Goal: Task Accomplishment & Management: Use online tool/utility

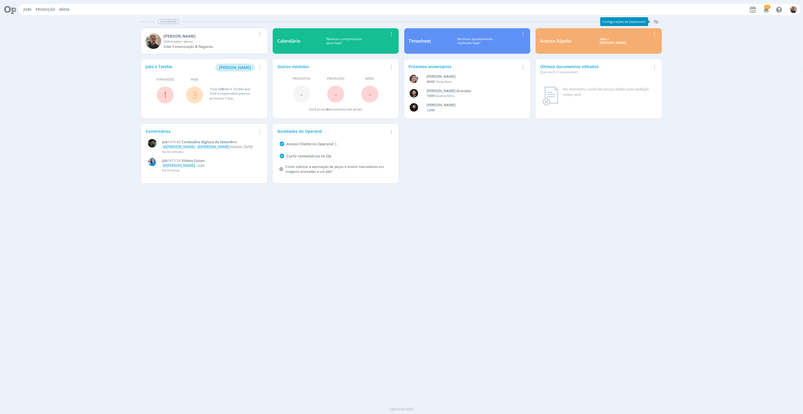
click at [194, 93] on link "3" at bounding box center [194, 95] width 5 height 12
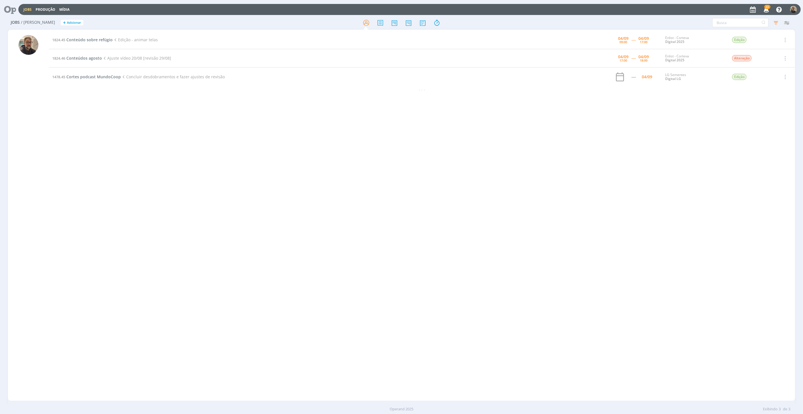
click at [177, 104] on div "1824.45 Conteúdo sobre refúgio Edição - animar telas [DATE] 09:00 ----- [DATE] …" at bounding box center [422, 215] width 746 height 369
click at [86, 39] on span "Conteúdo sobre refúgio" at bounding box center [89, 39] width 46 height 5
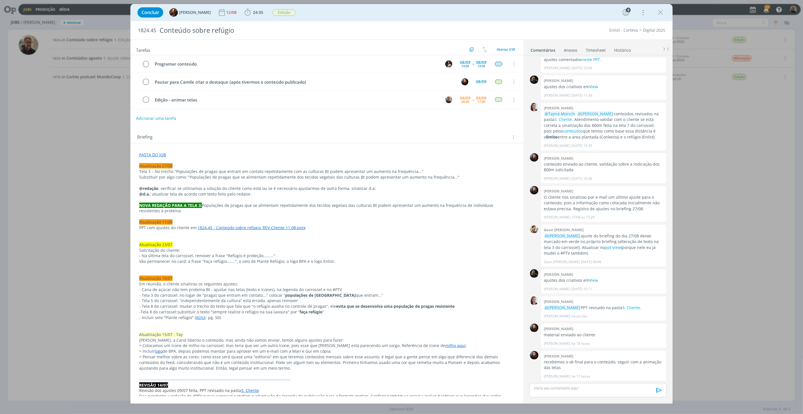
click at [151, 155] on link "PASTA DO JOB" at bounding box center [152, 154] width 27 height 5
click at [171, 166] on link "[URL][DOMAIN_NAME]" at bounding box center [176, 165] width 43 height 7
click at [367, 235] on p "dialog" at bounding box center [327, 234] width 375 height 6
click at [658, 10] on icon "dialog" at bounding box center [660, 12] width 8 height 8
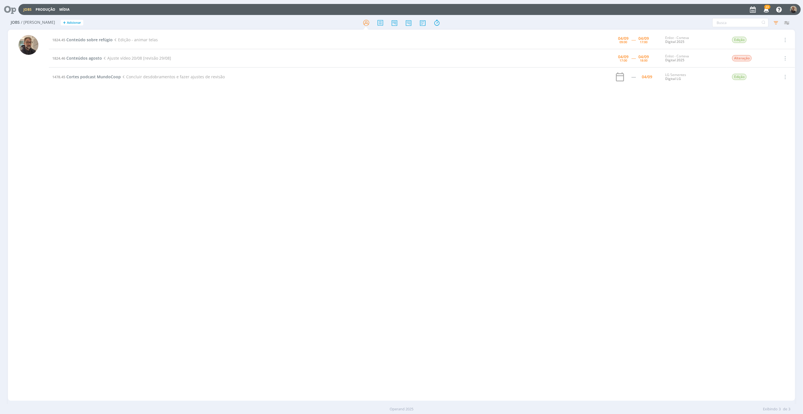
click at [64, 143] on div "1824.45 Conteúdo sobre refúgio Edição - animar telas [DATE] 09:00 ----- [DATE] …" at bounding box center [422, 215] width 746 height 369
click at [93, 58] on span "Conteúdos agosto" at bounding box center [84, 57] width 36 height 5
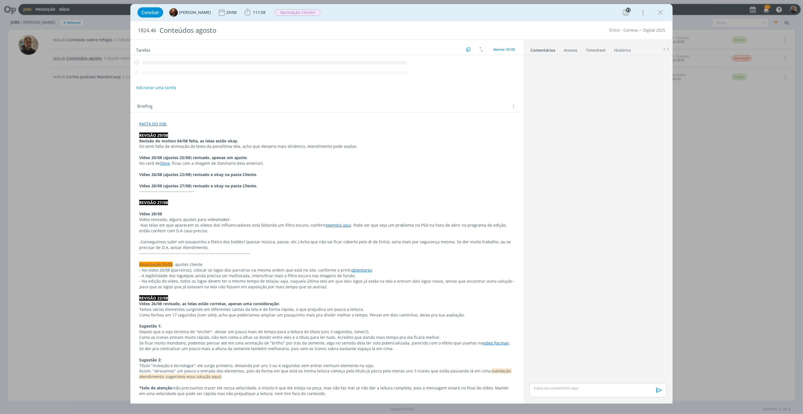
scroll to position [426, 0]
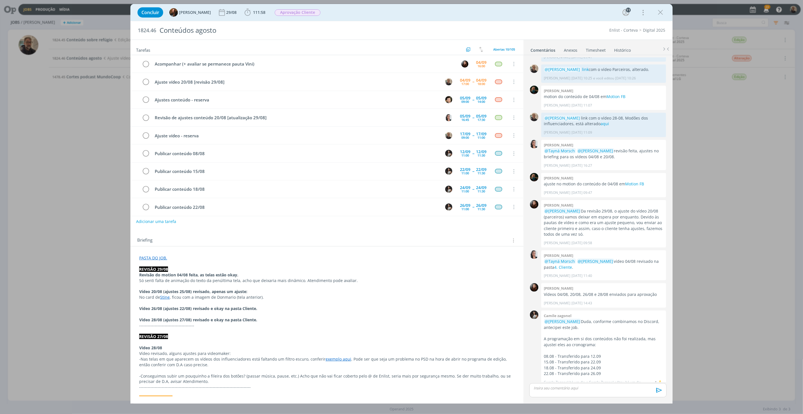
drag, startPoint x: 664, startPoint y: 12, endPoint x: 475, endPoint y: 13, distance: 188.7
click at [664, 12] on icon "dialog" at bounding box center [660, 12] width 8 height 8
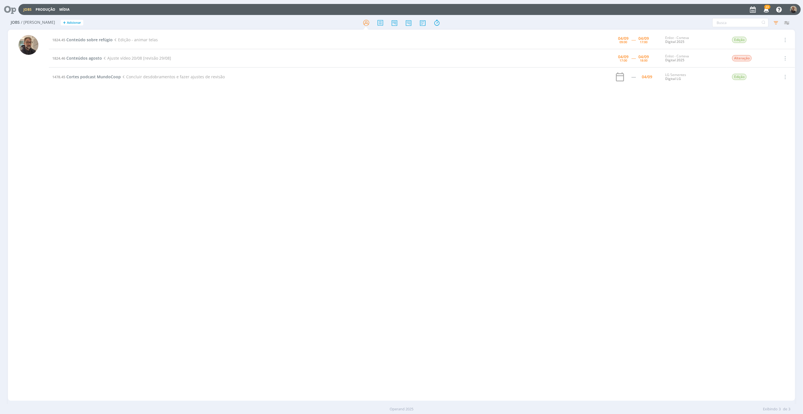
click at [113, 118] on div "1824.45 Conteúdo sobre refúgio Edição - animar telas [DATE] 09:00 ----- [DATE] …" at bounding box center [422, 215] width 746 height 369
click at [8, 8] on icon at bounding box center [8, 9] width 12 height 11
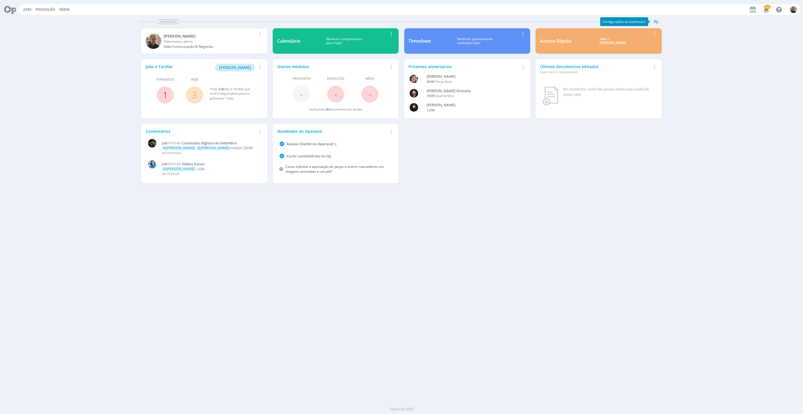
click at [166, 92] on link "1" at bounding box center [165, 95] width 5 height 12
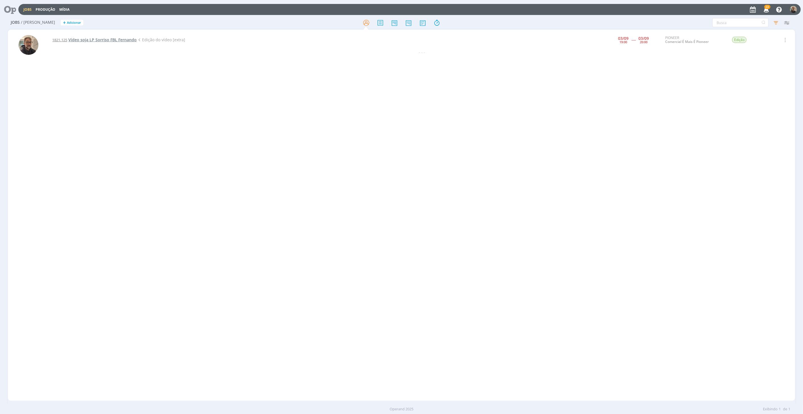
click at [123, 39] on span "Vídeo soja LP Sorriso FBL Fernando" at bounding box center [102, 39] width 68 height 5
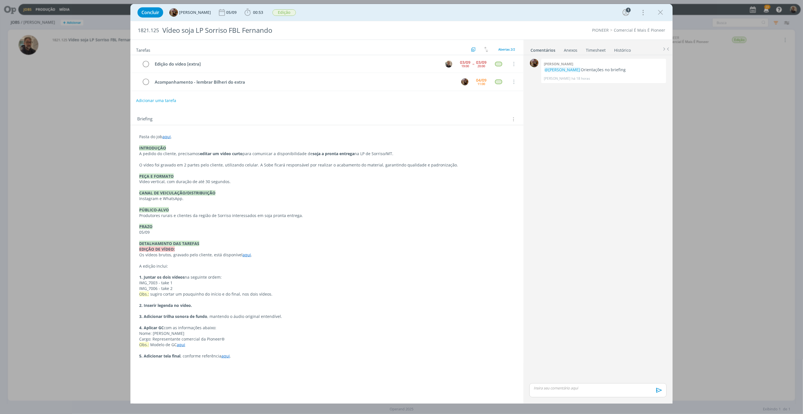
click at [181, 345] on link "aqui" at bounding box center [181, 344] width 8 height 5
click at [188, 333] on link "[URL][DOMAIN_NAME]" at bounding box center [176, 333] width 43 height 7
click at [319, 291] on p "Obs.: [PERSON_NAME] cortar um pouquinho do início e do final, nos dois vídeos." at bounding box center [327, 294] width 375 height 6
drag, startPoint x: 153, startPoint y: 334, endPoint x: 189, endPoint y: 334, distance: 36.4
click at [189, 334] on p "Nome: [PERSON_NAME]" at bounding box center [327, 334] width 375 height 6
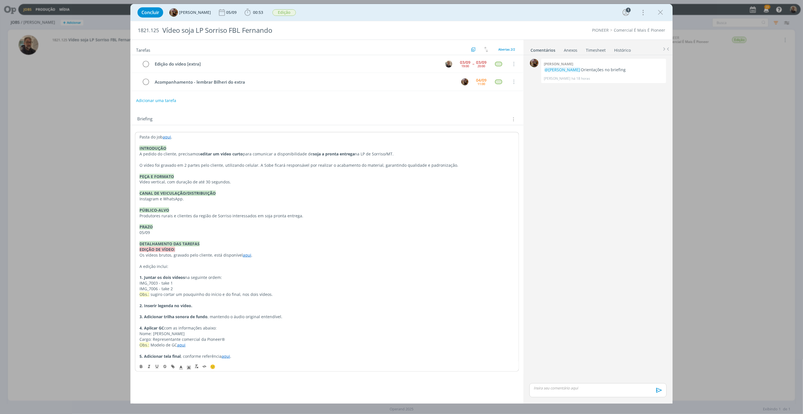
copy p "[PERSON_NAME]"
drag, startPoint x: 662, startPoint y: 14, endPoint x: 160, endPoint y: 119, distance: 512.5
click at [662, 14] on icon "dialog" at bounding box center [660, 12] width 8 height 8
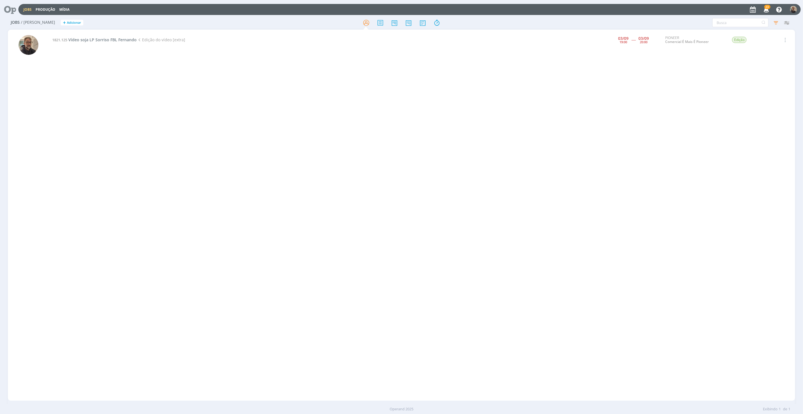
click at [9, 8] on icon at bounding box center [8, 9] width 12 height 11
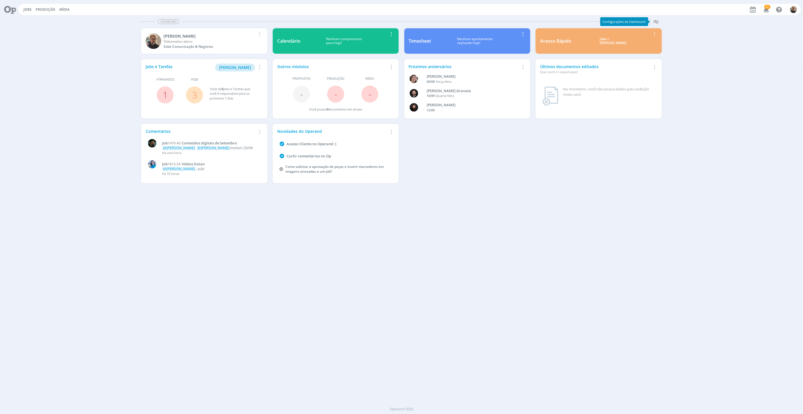
click at [193, 91] on link "3" at bounding box center [194, 95] width 5 height 12
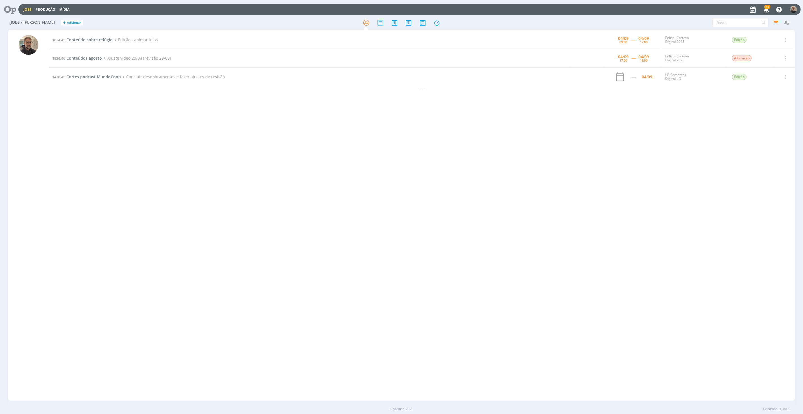
click at [82, 58] on span "Conteúdos agosto" at bounding box center [84, 57] width 36 height 5
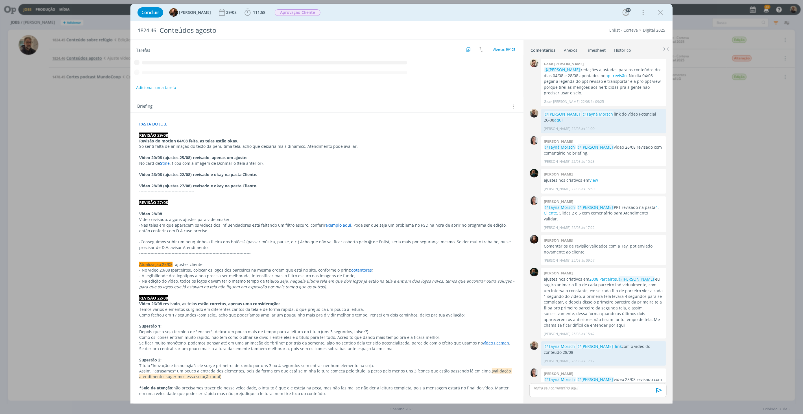
scroll to position [426, 0]
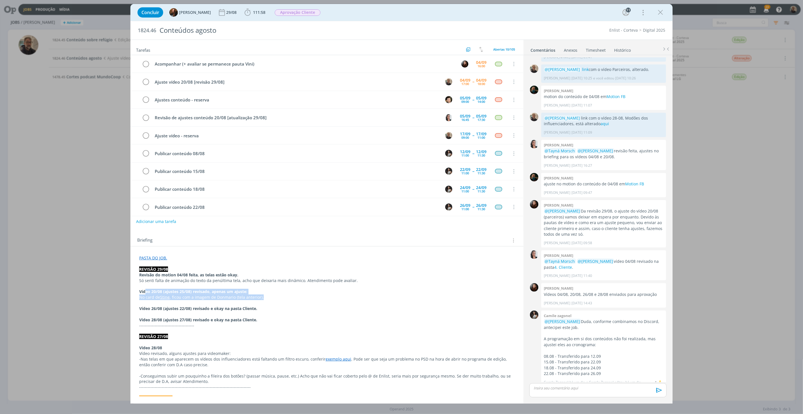
drag, startPoint x: 145, startPoint y: 290, endPoint x: 270, endPoint y: 298, distance: 125.9
click at [271, 300] on p "No card de Stine , ficou com a imagem de Donmario (tela anterior)." at bounding box center [327, 298] width 375 height 6
click at [659, 11] on icon "dialog" at bounding box center [660, 12] width 8 height 8
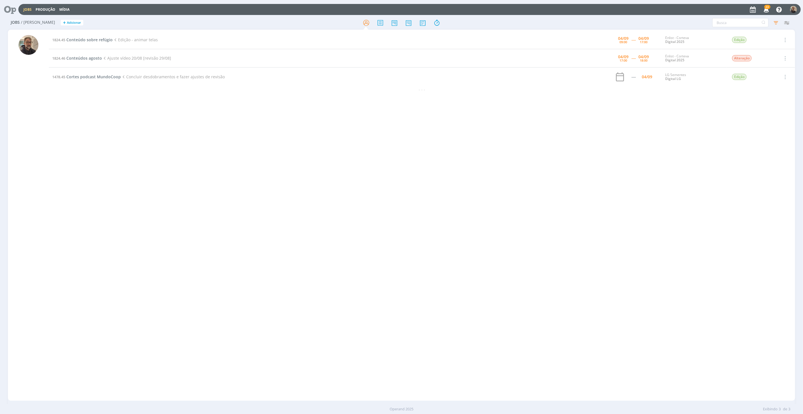
click at [10, 9] on icon at bounding box center [8, 9] width 12 height 11
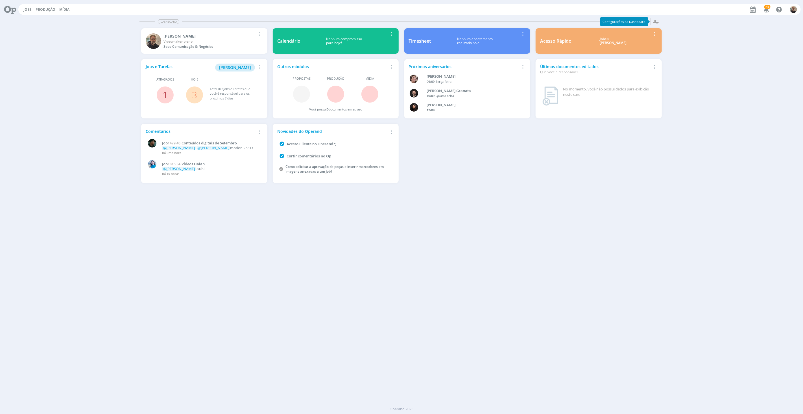
click at [164, 92] on link "1" at bounding box center [165, 95] width 5 height 12
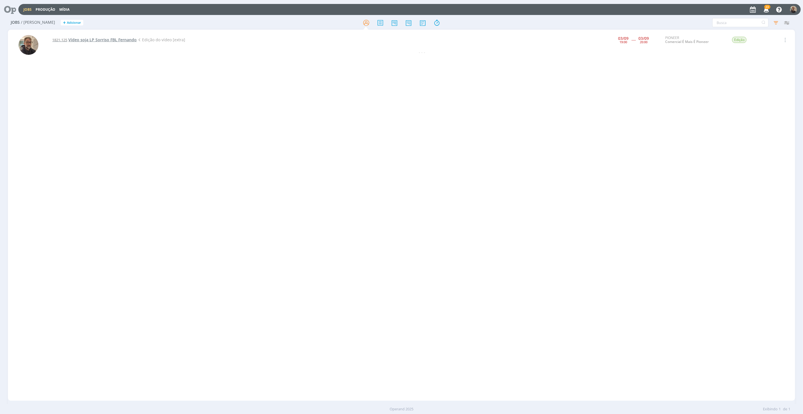
click at [118, 41] on span "Vídeo soja LP Sorriso FBL Fernando" at bounding box center [102, 39] width 68 height 5
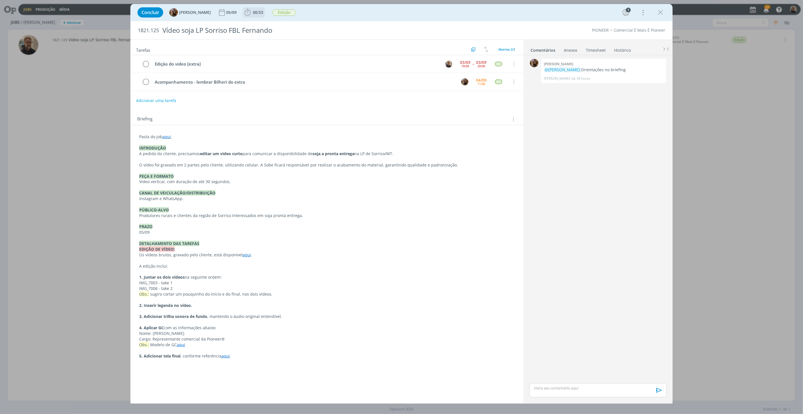
click at [252, 12] on icon "dialog" at bounding box center [247, 12] width 8 height 8
click at [261, 22] on icon "dialog" at bounding box center [256, 24] width 10 height 7
click at [160, 330] on strong "4. Aplicar GC" at bounding box center [151, 327] width 25 height 5
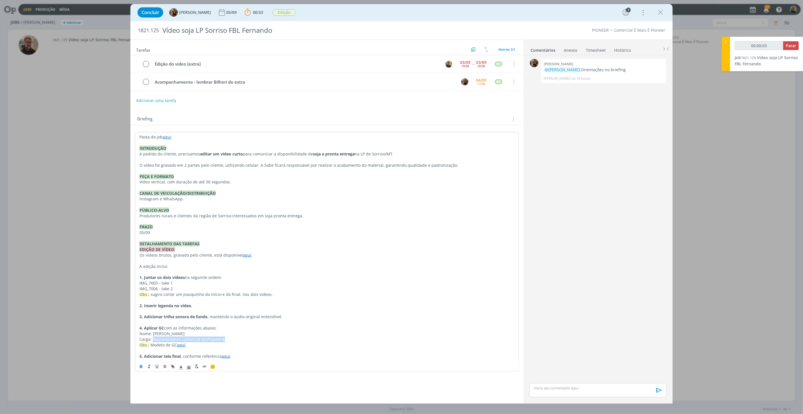
drag, startPoint x: 153, startPoint y: 339, endPoint x: 226, endPoint y: 340, distance: 73.2
click at [226, 340] on p "Cargo: Representante comercial da Pioneer®" at bounding box center [327, 339] width 375 height 6
copy p "Representante comercial da Pioneer®"
click at [227, 358] on link "aqui" at bounding box center [225, 355] width 8 height 5
click at [230, 344] on link "[URL][DOMAIN_NAME]" at bounding box center [209, 344] width 43 height 7
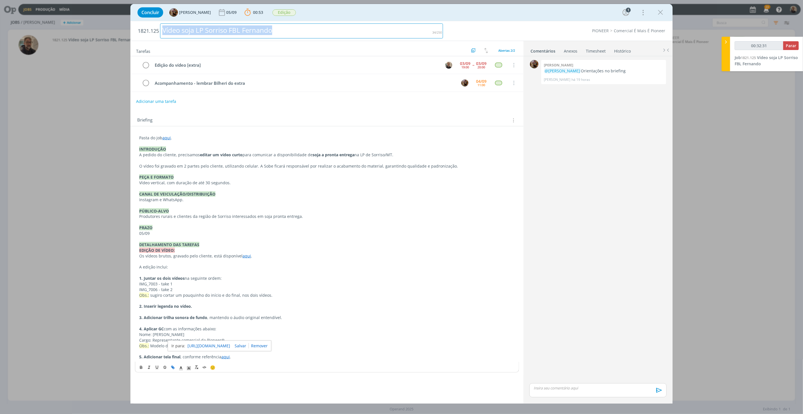
drag, startPoint x: 163, startPoint y: 32, endPoint x: 282, endPoint y: 30, distance: 118.9
click at [282, 30] on div "Vídeo soja LP Sorriso FBL Fernando" at bounding box center [301, 30] width 283 height 15
copy div "Vídeo soja LP Sorriso FBL Fernando"
click at [167, 138] on link "aqui" at bounding box center [166, 136] width 8 height 5
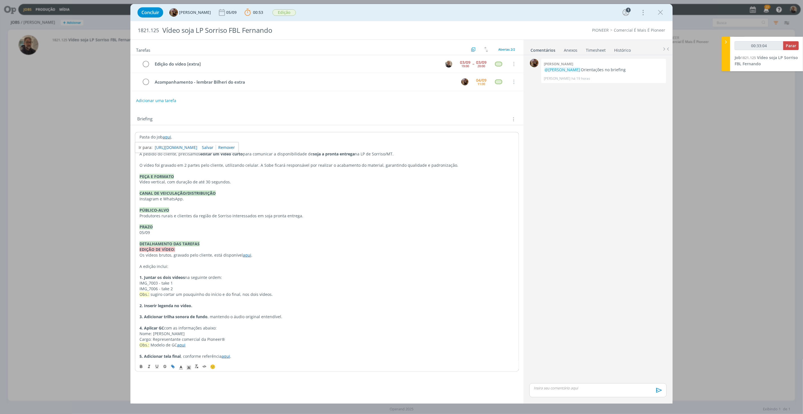
click at [194, 146] on link "[URL][DOMAIN_NAME]" at bounding box center [176, 147] width 43 height 7
click at [568, 388] on p "dialog" at bounding box center [598, 387] width 128 height 5
type input "00:34:09"
click at [572, 397] on span "[PERSON_NAME]" at bounding box center [564, 395] width 35 height 6
drag, startPoint x: 586, startPoint y: 377, endPoint x: 619, endPoint y: 373, distance: 33.6
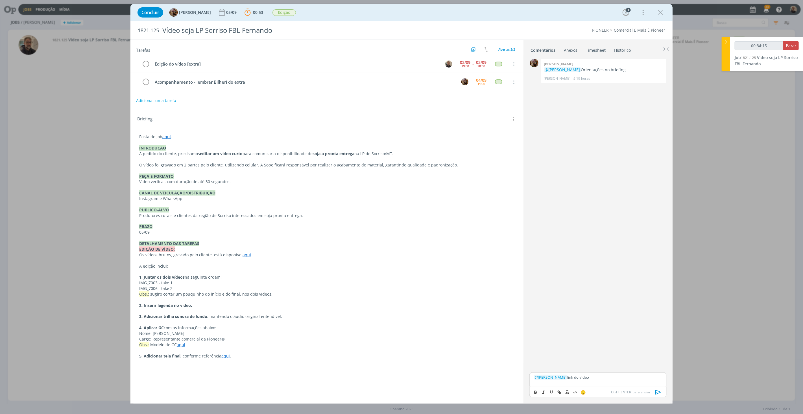
click at [619, 373] on div "﻿ @ [PERSON_NAME] ﻿ link do v´deo" at bounding box center [598, 379] width 137 height 14
drag, startPoint x: 572, startPoint y: 378, endPoint x: 578, endPoint y: 379, distance: 6.4
click at [578, 379] on p "﻿ @ [PERSON_NAME] ﻿ link do vídeo" at bounding box center [598, 376] width 128 height 5
type input "00:34:20"
click at [559, 392] on icon "dialog" at bounding box center [560, 393] width 2 height 2
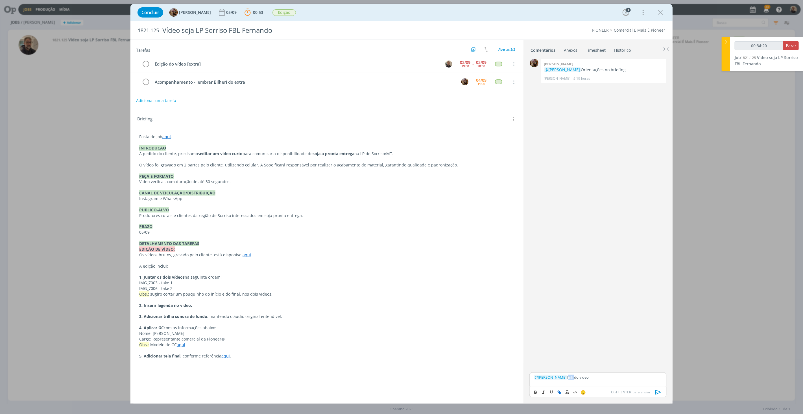
type input "link"
type input "00:34:21"
paste input "[URL][DOMAIN_NAME]"
type input "[URL][DOMAIN_NAME]"
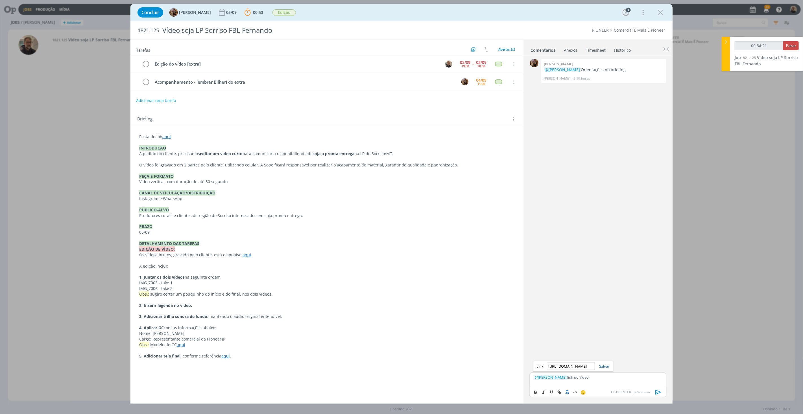
type input "00:34:22"
type input "[URL][DOMAIN_NAME]"
click at [605, 366] on link "dialog" at bounding box center [602, 365] width 15 height 5
click at [659, 393] on icon "dialog" at bounding box center [659, 391] width 6 height 5
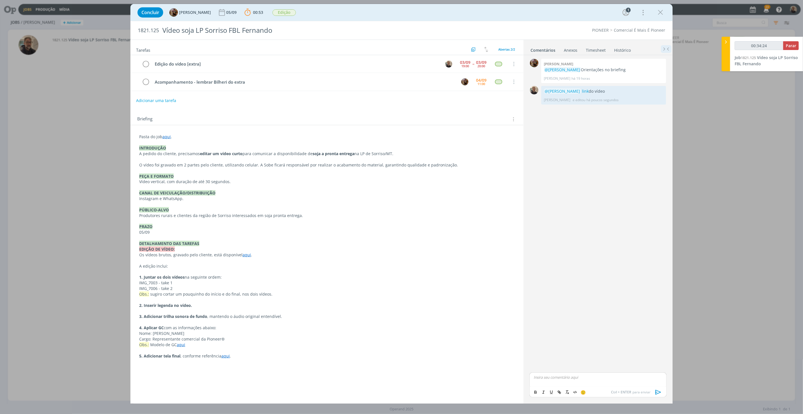
type input "00:34:25"
click at [793, 45] on span "Parar" at bounding box center [791, 45] width 10 height 5
click at [592, 50] on link "Timesheet" at bounding box center [596, 49] width 20 height 8
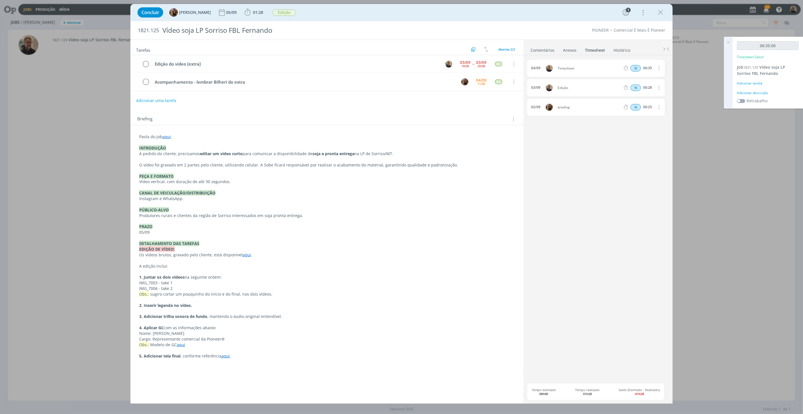
click at [659, 69] on icon "dialog" at bounding box center [659, 68] width 6 height 7
click at [633, 87] on link "Editar" at bounding box center [642, 86] width 45 height 9
click at [570, 69] on div "Timesheet" at bounding box center [573, 68] width 31 height 6
drag, startPoint x: 577, startPoint y: 68, endPoint x: 545, endPoint y: 69, distance: 31.6
click at [545, 69] on div "[DATE] 10:13 Timesheet Selecione a tarefa N 00:35" at bounding box center [596, 68] width 138 height 17
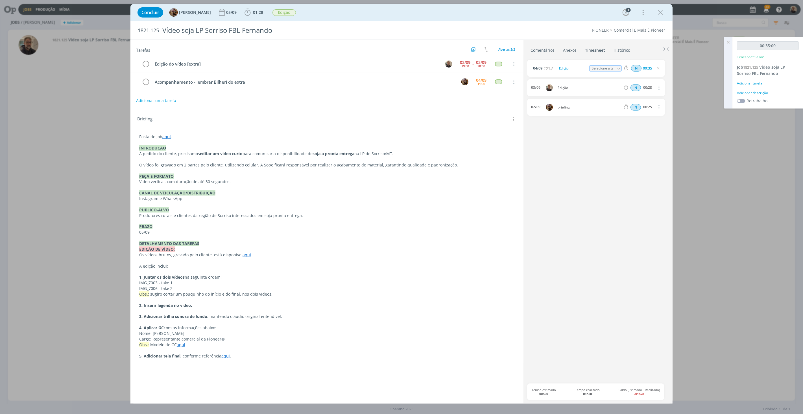
click at [591, 167] on div "[DATE] 10:13 Edição Selecione a tarefa N 00:35 [DATE] Edição N 00:28 Excluir 02…" at bounding box center [598, 222] width 142 height 324
click at [146, 64] on icon "dialog" at bounding box center [146, 64] width 8 height 8
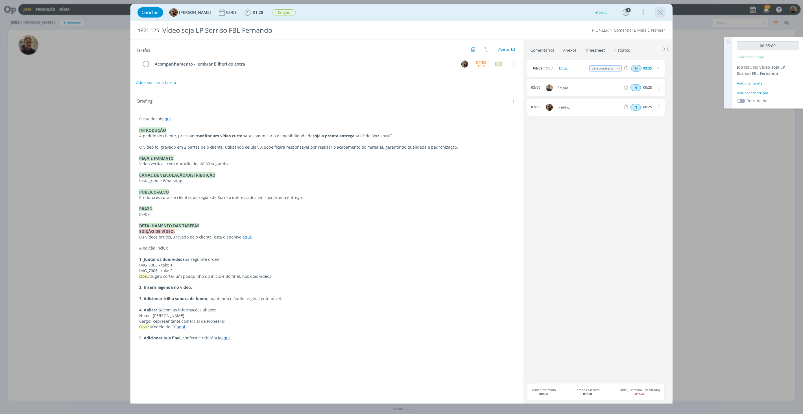
click at [658, 12] on icon "dialog" at bounding box center [660, 12] width 8 height 8
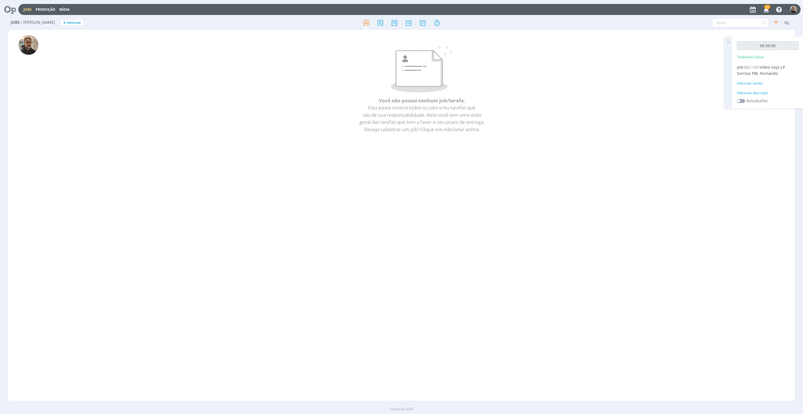
click at [727, 42] on icon at bounding box center [728, 42] width 10 height 11
click at [8, 11] on icon at bounding box center [8, 9] width 12 height 11
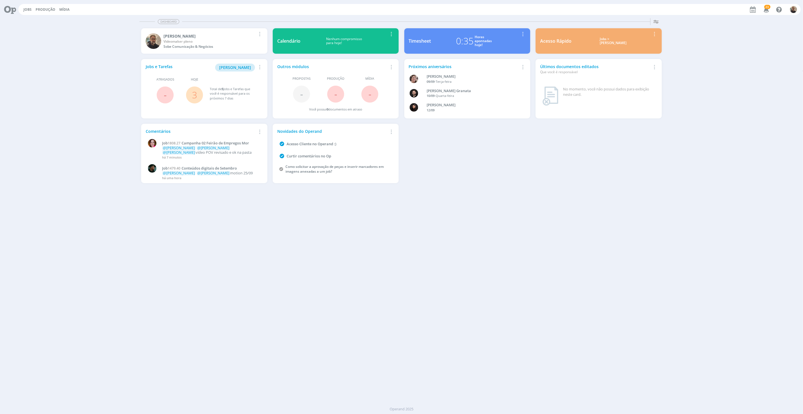
click at [194, 93] on link "3" at bounding box center [194, 95] width 5 height 12
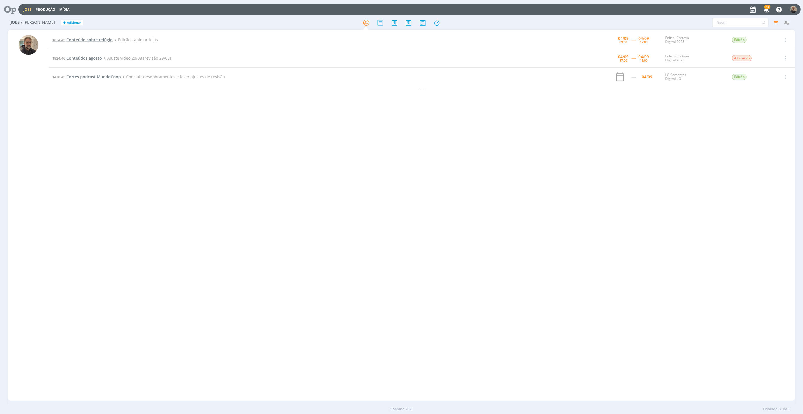
click at [88, 38] on span "Conteúdo sobre refúgio" at bounding box center [89, 39] width 46 height 5
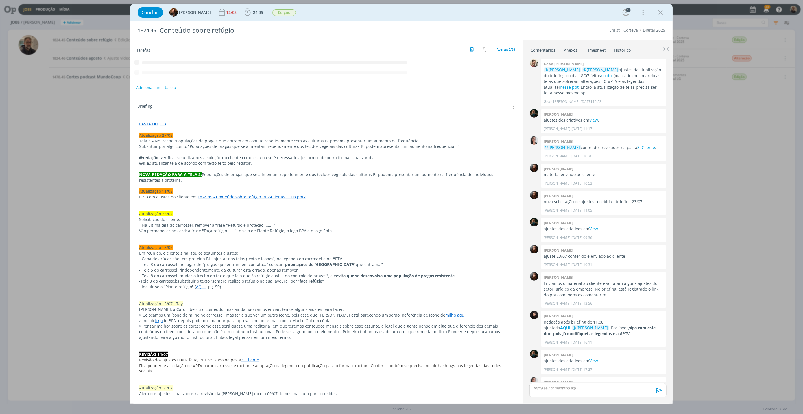
scroll to position [334, 0]
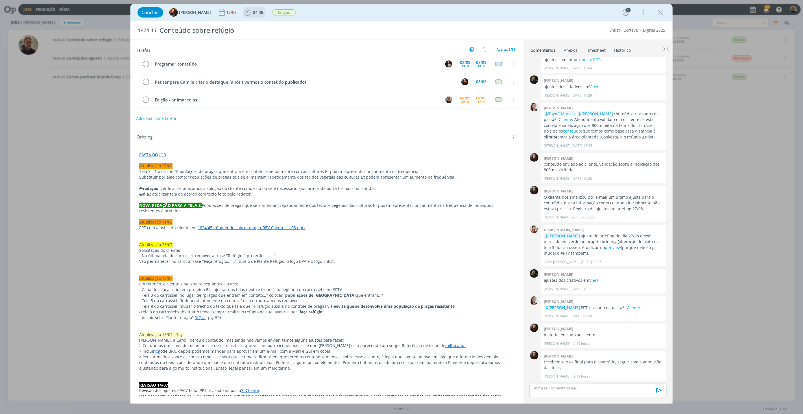
click at [253, 10] on span "24:35" at bounding box center [258, 12] width 10 height 5
click at [253, 24] on icon "dialog" at bounding box center [256, 24] width 10 height 7
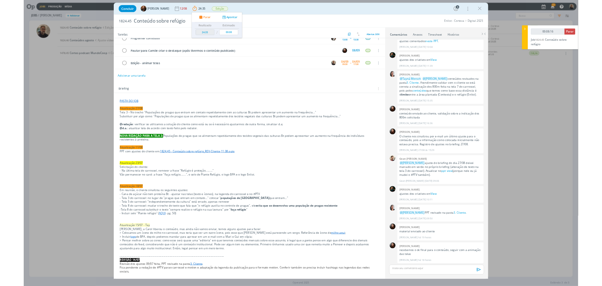
scroll to position [0, 0]
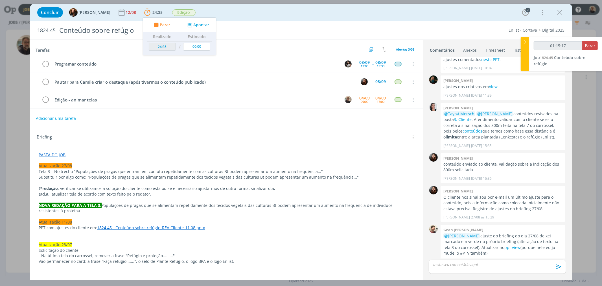
type input "01:16:17"
